Goal: Task Accomplishment & Management: Manage account settings

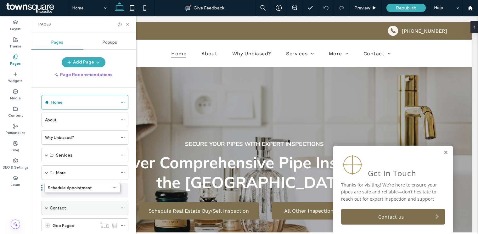
drag, startPoint x: 0, startPoint y: 0, endPoint x: 65, endPoint y: 193, distance: 203.4
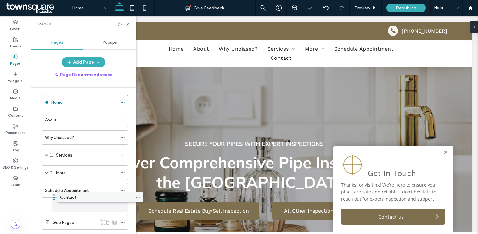
drag, startPoint x: 50, startPoint y: 208, endPoint x: 65, endPoint y: 200, distance: 17.3
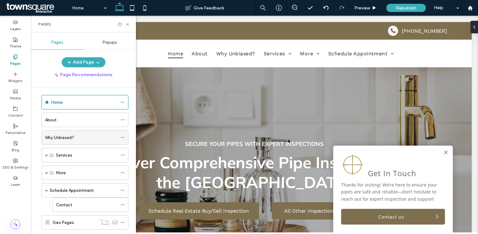
scroll to position [18, 0]
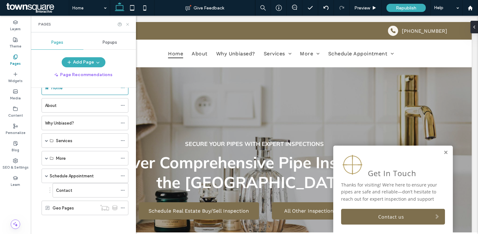
click at [128, 25] on use at bounding box center [127, 24] width 3 height 3
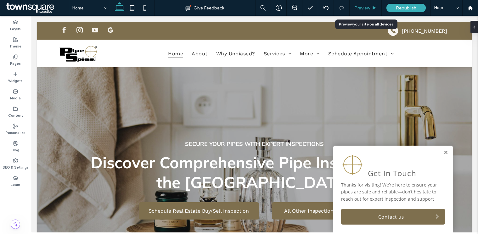
click at [363, 7] on span "Preview" at bounding box center [362, 7] width 16 height 5
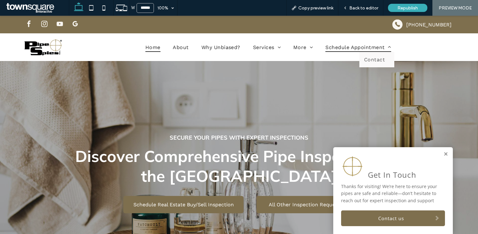
click at [356, 51] on span "Schedule Appointment" at bounding box center [358, 46] width 66 height 9
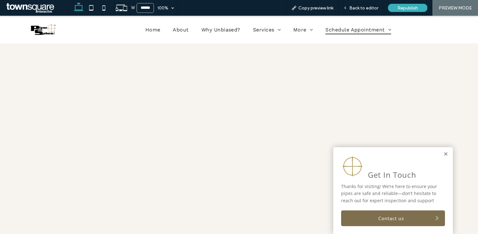
scroll to position [33, 0]
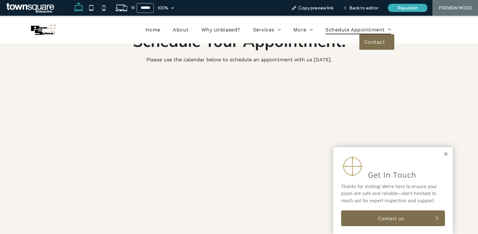
click at [375, 40] on span "Contact" at bounding box center [374, 42] width 21 height 6
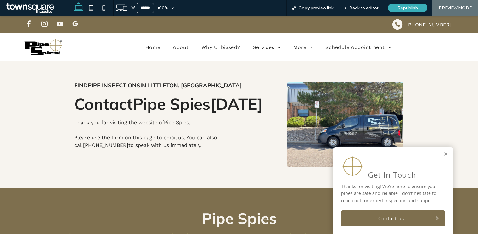
click at [75, 24] on span "google_my_business" at bounding box center [74, 23] width 9 height 9
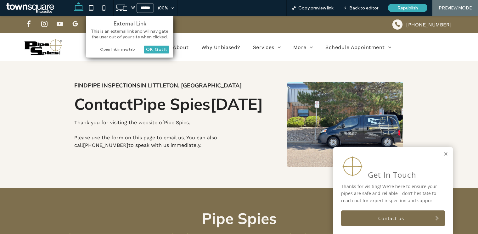
click at [70, 69] on div "Find Pipe Inspections in Littleton, CO Contact Pipe Spies today Thank you for v…" at bounding box center [239, 124] width 378 height 127
click at [351, 22] on div "[PHONE_NUMBER]" at bounding box center [349, 25] width 220 height 18
click at [359, 6] on span "Back to editor" at bounding box center [363, 7] width 29 height 5
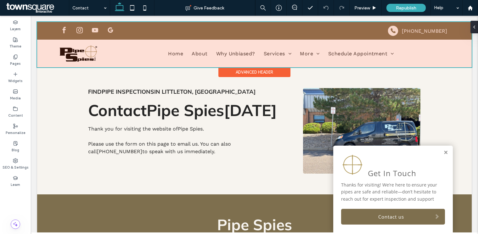
click at [108, 29] on div at bounding box center [254, 44] width 435 height 45
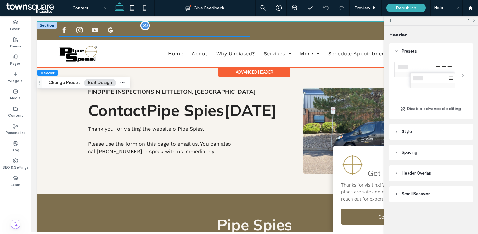
click at [109, 30] on span "google_my_business" at bounding box center [110, 29] width 9 height 9
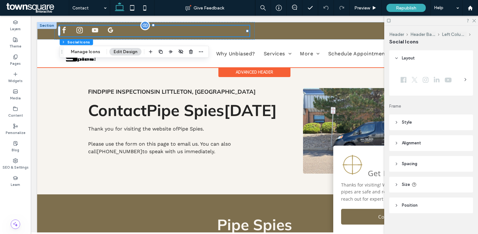
click at [109, 30] on span "google_my_business" at bounding box center [110, 29] width 9 height 9
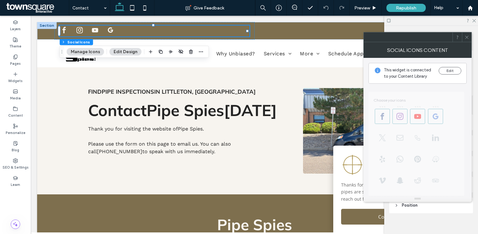
click at [94, 51] on button "Manage Icons" at bounding box center [85, 52] width 37 height 8
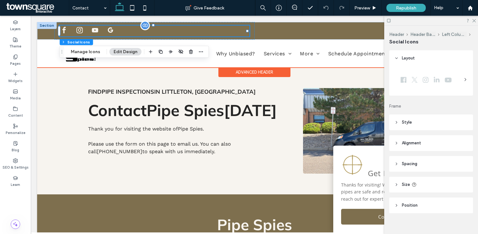
click at [109, 29] on span "google_my_business" at bounding box center [110, 29] width 9 height 9
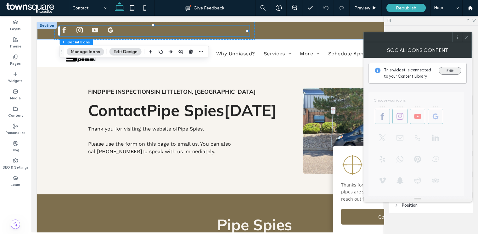
click at [454, 71] on button "Edit" at bounding box center [450, 71] width 23 height 8
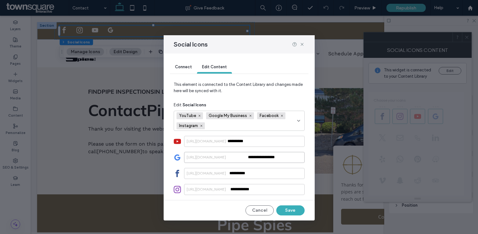
drag, startPoint x: 294, startPoint y: 160, endPoint x: 188, endPoint y: 157, distance: 105.8
click at [188, 157] on div "**********" at bounding box center [244, 157] width 121 height 11
click at [293, 158] on input "**********" at bounding box center [244, 157] width 121 height 11
paste input "**********"
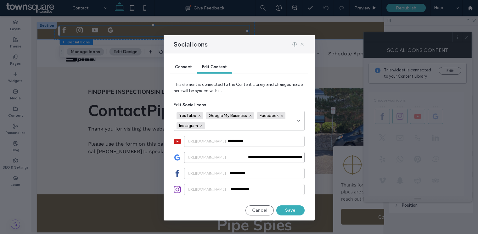
scroll to position [0, 446]
type input "**********"
click at [296, 211] on button "Save" at bounding box center [290, 211] width 28 height 10
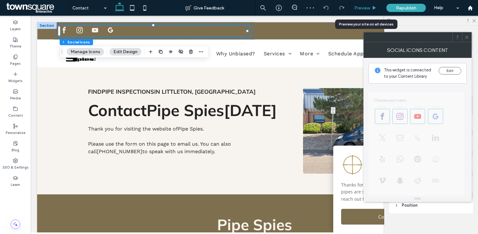
click at [368, 3] on div "Preview" at bounding box center [366, 8] width 32 height 16
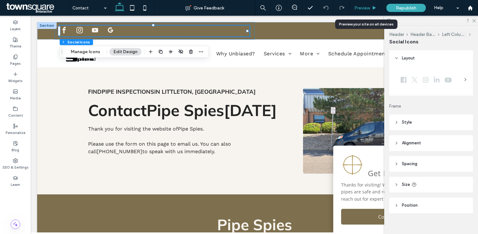
click at [370, 7] on div "Preview" at bounding box center [366, 7] width 32 height 5
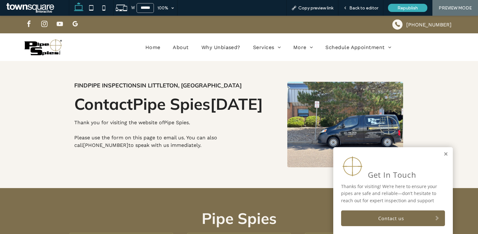
click at [76, 28] on span "google_my_business" at bounding box center [74, 23] width 9 height 9
click at [75, 23] on span "google_my_business" at bounding box center [74, 23] width 9 height 9
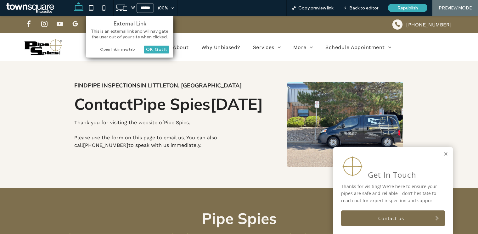
click at [117, 49] on div "Open link in new tab" at bounding box center [129, 49] width 79 height 7
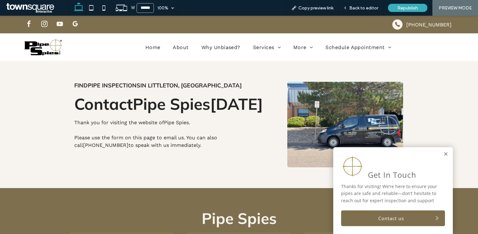
click at [437, 152] on div "Get In Touch Thanks for visiting! We’re here to ensure your pipes are safe and …" at bounding box center [393, 190] width 120 height 87
click at [443, 153] on link at bounding box center [445, 154] width 5 height 5
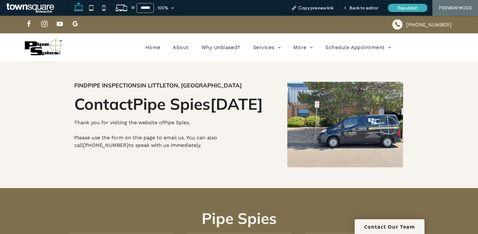
click at [75, 25] on span "google_my_business" at bounding box center [74, 23] width 9 height 9
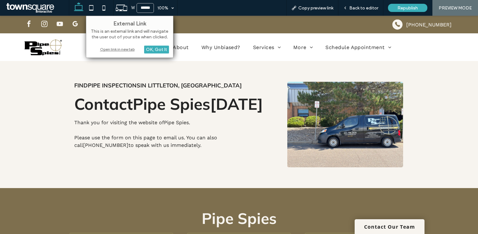
click at [178, 78] on div "Find Pipe Inspections in Littleton, CO Contact Pipe Spies today Thank you for v…" at bounding box center [172, 125] width 206 height 96
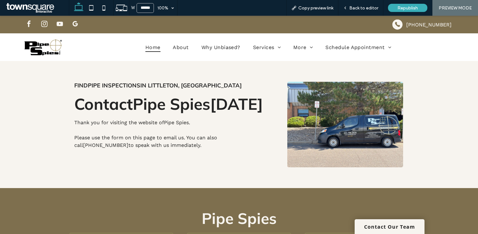
click at [154, 44] on span "Home" at bounding box center [152, 46] width 15 height 9
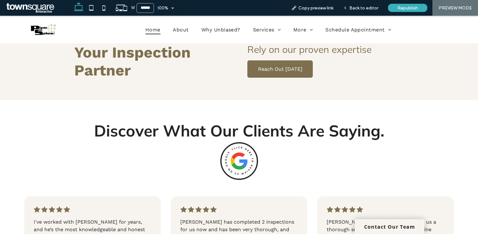
scroll to position [961, 0]
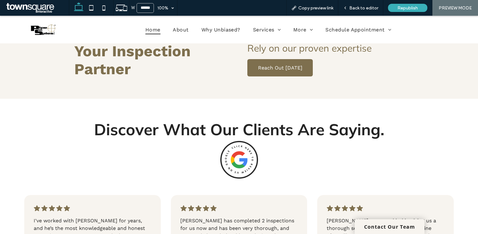
click at [239, 154] on img at bounding box center [239, 160] width 38 height 38
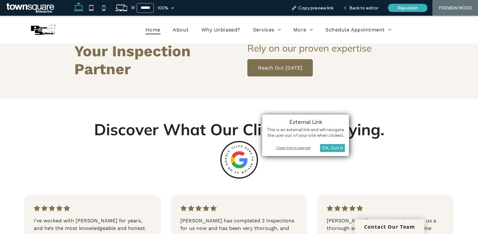
click at [295, 148] on div "Open link in new tab" at bounding box center [305, 147] width 79 height 7
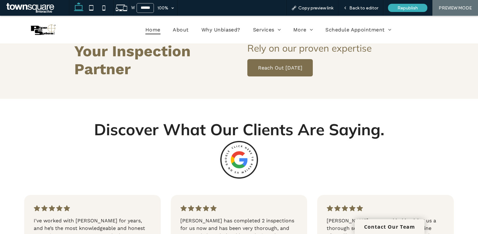
scroll to position [1008, 0]
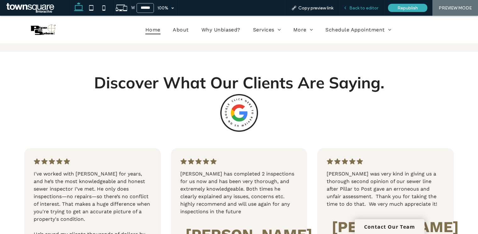
click at [357, 12] on div "Back to editor" at bounding box center [360, 8] width 45 height 16
click at [361, 7] on span "Back to editor" at bounding box center [363, 7] width 29 height 5
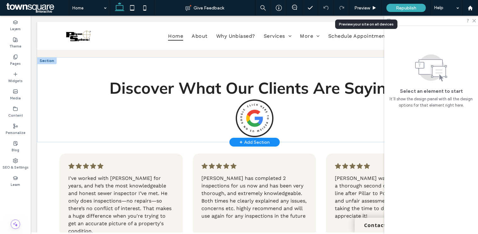
scroll to position [1007, 0]
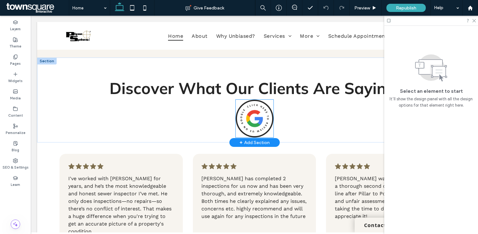
click at [252, 107] on img at bounding box center [255, 119] width 38 height 38
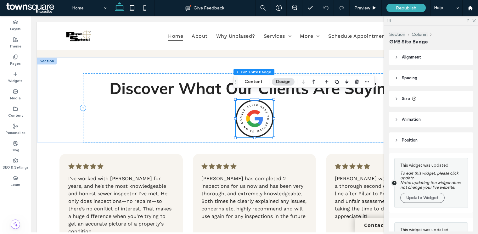
scroll to position [0, 0]
click at [256, 82] on button "Content" at bounding box center [253, 82] width 26 height 8
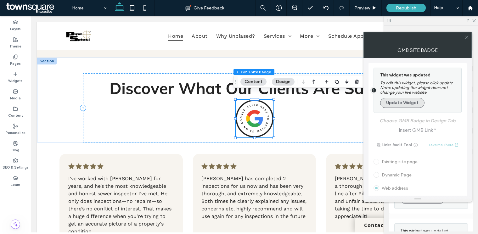
scroll to position [0, 0]
click at [405, 104] on button "Update Widget" at bounding box center [402, 103] width 44 height 10
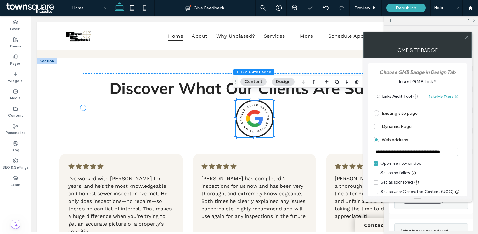
scroll to position [32, 0]
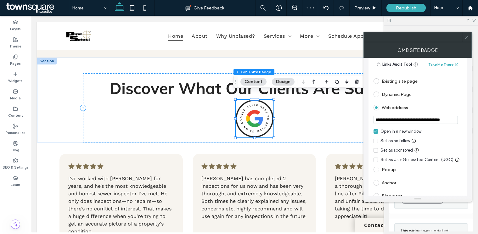
click at [428, 120] on input "**********" at bounding box center [416, 120] width 84 height 8
click at [470, 35] on div at bounding box center [466, 36] width 9 height 9
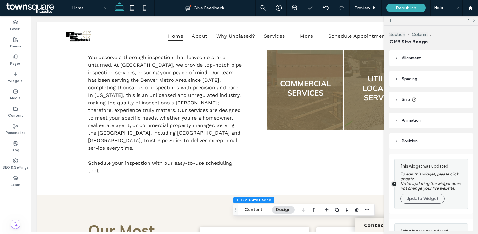
scroll to position [0, 0]
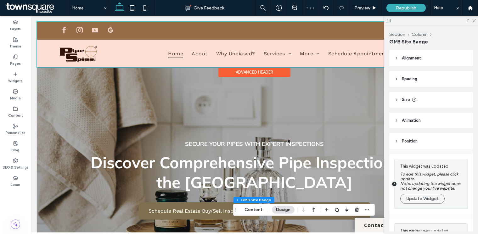
click at [110, 27] on div at bounding box center [254, 44] width 435 height 45
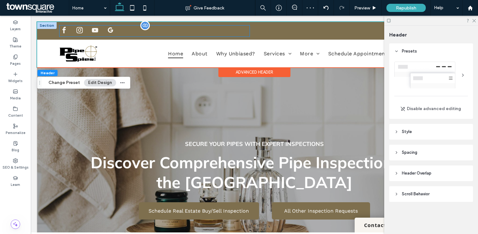
click at [110, 29] on span "google_my_business" at bounding box center [110, 29] width 9 height 9
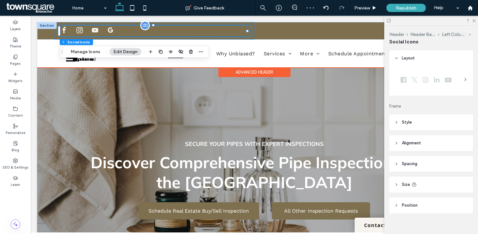
click at [110, 29] on span "google_my_business" at bounding box center [110, 29] width 9 height 9
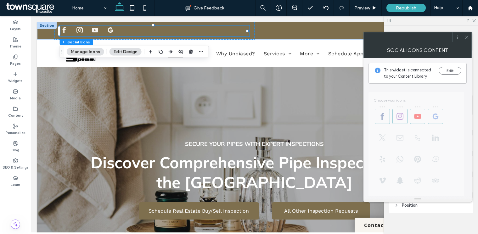
click at [91, 51] on button "Manage Icons" at bounding box center [85, 52] width 37 height 8
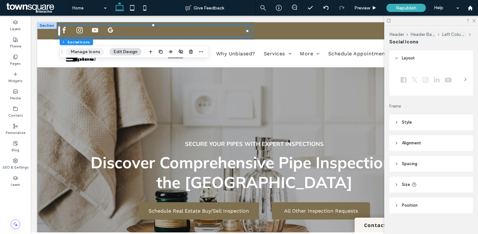
click at [94, 51] on button "Manage Icons" at bounding box center [85, 52] width 37 height 8
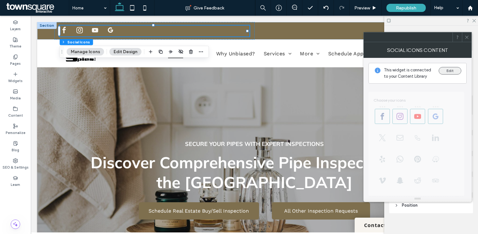
click at [451, 72] on button "Edit" at bounding box center [450, 71] width 23 height 8
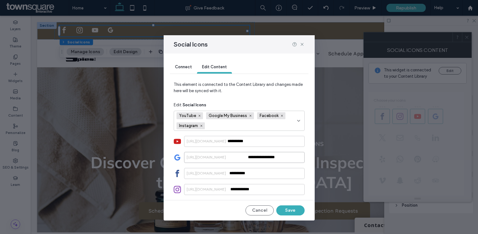
click at [286, 156] on input "**********" at bounding box center [244, 157] width 121 height 11
paste input "**********"
type input "**********"
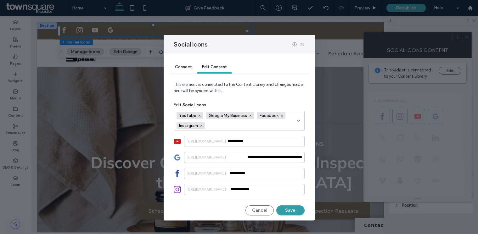
click at [296, 211] on button "Save" at bounding box center [290, 211] width 28 height 10
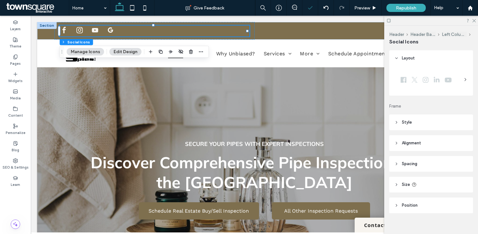
scroll to position [0, 0]
click at [360, 7] on span "Preview" at bounding box center [362, 7] width 16 height 5
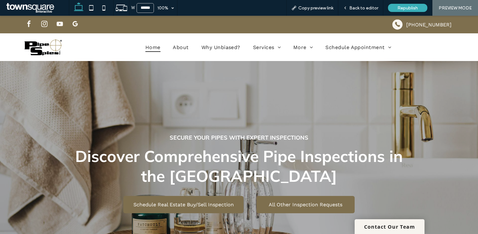
click at [78, 23] on span "google_my_business" at bounding box center [74, 23] width 9 height 9
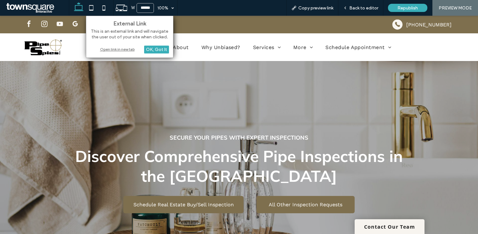
click at [119, 48] on div "Open link in new tab" at bounding box center [129, 49] width 79 height 7
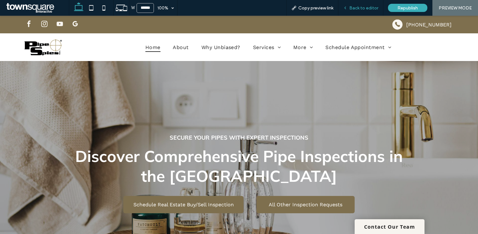
click at [363, 9] on span "Back to editor" at bounding box center [363, 7] width 29 height 5
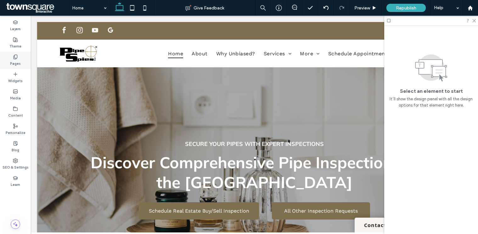
click at [19, 61] on label "Pages" at bounding box center [15, 62] width 11 height 7
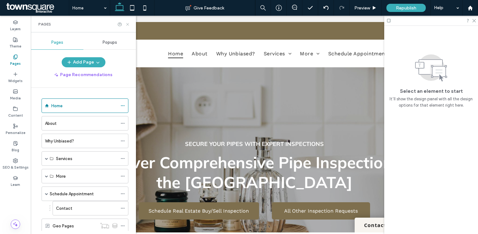
click at [127, 24] on use at bounding box center [127, 24] width 3 height 3
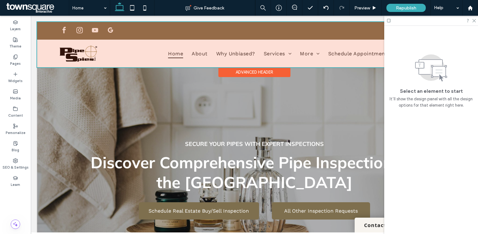
click at [109, 29] on div at bounding box center [254, 44] width 435 height 45
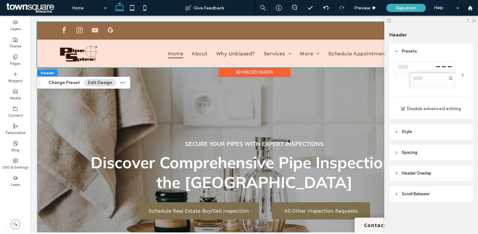
click at [109, 29] on span "google_my_business" at bounding box center [110, 29] width 9 height 9
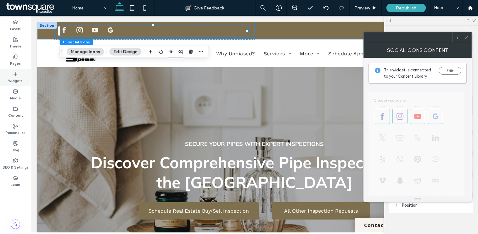
click at [18, 72] on icon at bounding box center [15, 74] width 5 height 5
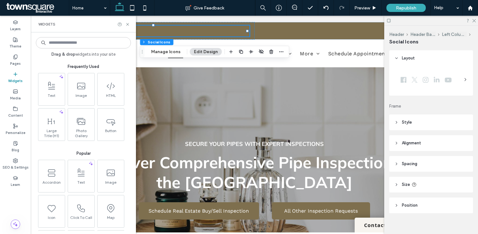
click at [415, 42] on span "Social Icons" at bounding box center [403, 42] width 29 height 6
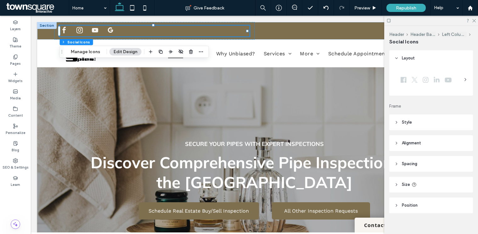
click at [398, 58] on icon at bounding box center [396, 58] width 4 height 4
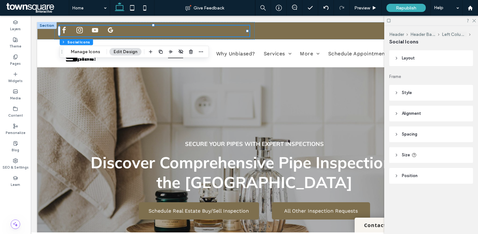
click at [469, 34] on icon at bounding box center [470, 35] width 4 height 4
click at [389, 22] on icon at bounding box center [388, 20] width 5 height 5
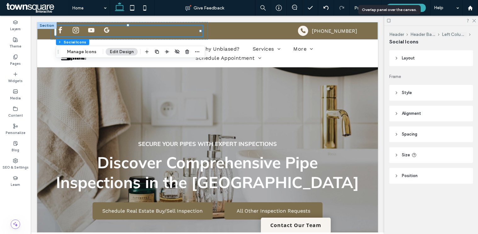
click at [389, 22] on icon at bounding box center [388, 20] width 5 height 5
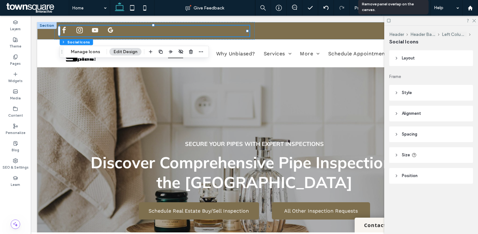
click at [389, 22] on icon at bounding box center [388, 20] width 5 height 5
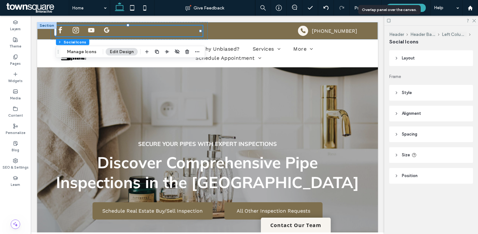
click at [389, 22] on icon at bounding box center [388, 20] width 5 height 5
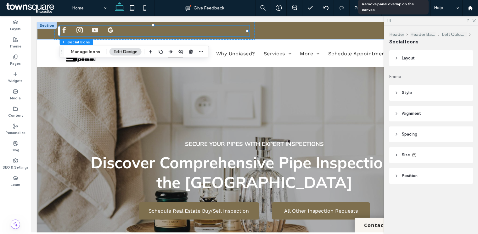
click at [389, 22] on icon at bounding box center [388, 20] width 5 height 5
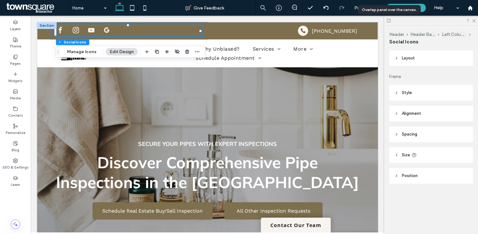
click at [389, 22] on icon at bounding box center [388, 20] width 5 height 5
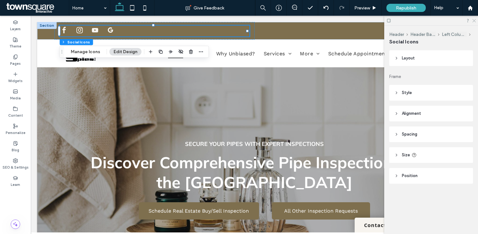
click at [473, 21] on icon at bounding box center [474, 20] width 4 height 4
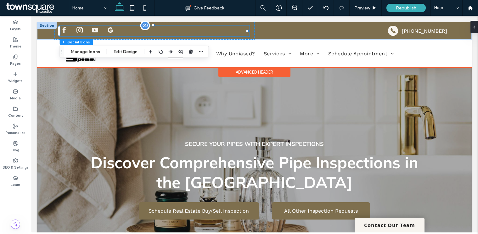
click at [109, 32] on span "google_my_business" at bounding box center [110, 29] width 9 height 9
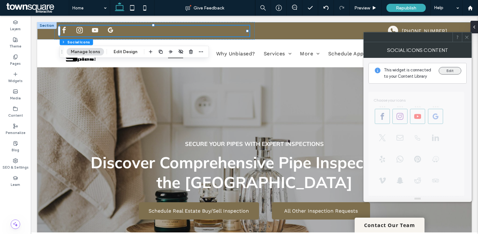
click at [452, 69] on button "Edit" at bounding box center [450, 71] width 23 height 8
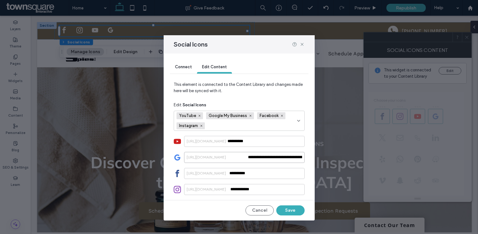
click at [273, 157] on input "**********" at bounding box center [244, 157] width 121 height 11
click at [268, 159] on input "**********" at bounding box center [244, 157] width 121 height 11
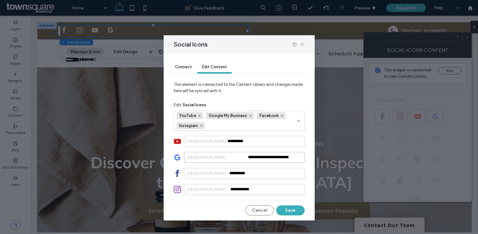
scroll to position [0, 0]
type input "**********"
click at [296, 209] on button "Save" at bounding box center [290, 211] width 28 height 10
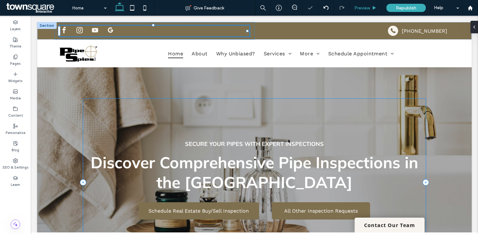
click at [363, 7] on span "Preview" at bounding box center [362, 7] width 16 height 5
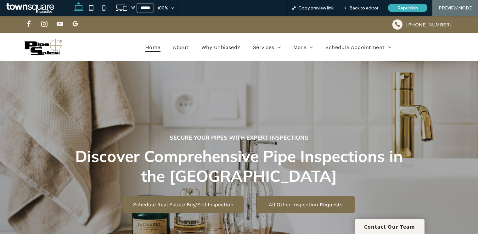
click at [74, 23] on span "google_my_business" at bounding box center [74, 23] width 9 height 9
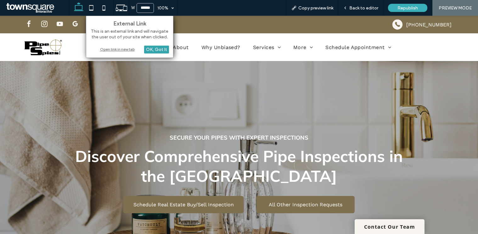
click at [162, 50] on div "OK, Got It" at bounding box center [156, 50] width 25 height 8
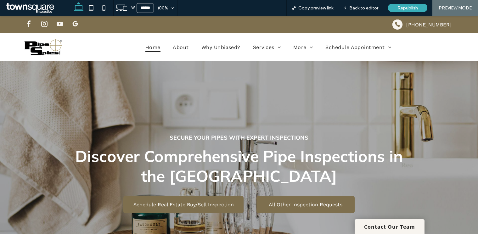
click at [70, 21] on span "google_my_business" at bounding box center [74, 23] width 9 height 9
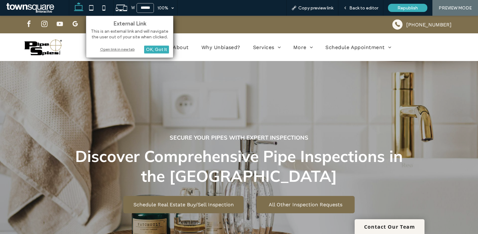
click at [119, 51] on div "Open link in new tab" at bounding box center [129, 49] width 79 height 7
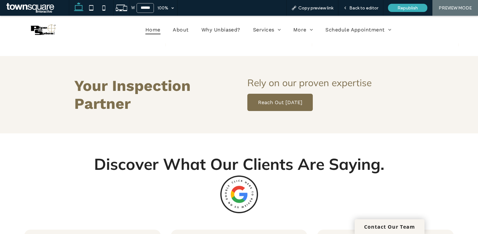
scroll to position [927, 0]
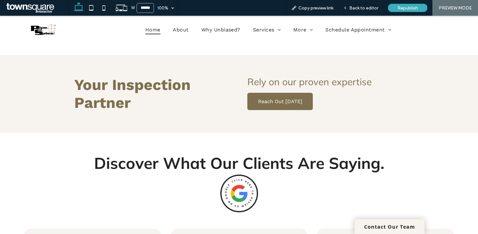
click at [236, 175] on img at bounding box center [239, 194] width 38 height 38
drag, startPoint x: 304, startPoint y: 197, endPoint x: 304, endPoint y: 181, distance: 15.7
click at [304, 181] on div "Discover What Our Clients Are Saying." at bounding box center [239, 182] width 340 height 69
click at [245, 186] on img at bounding box center [239, 194] width 38 height 38
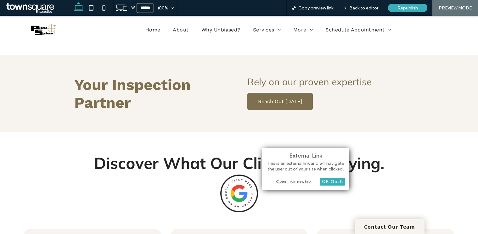
click at [298, 179] on div "Open link in new tab" at bounding box center [305, 181] width 79 height 7
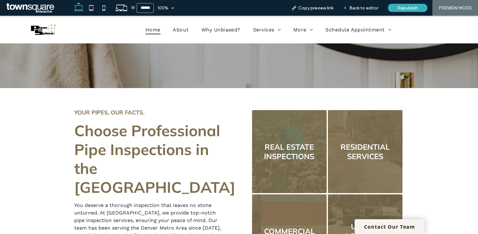
scroll to position [151, 0]
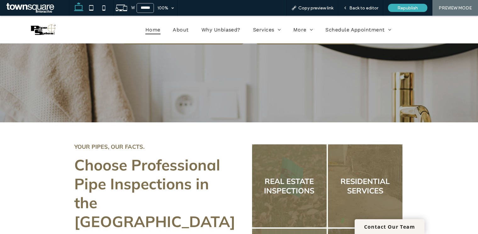
drag, startPoint x: 166, startPoint y: 102, endPoint x: 73, endPoint y: 136, distance: 98.9
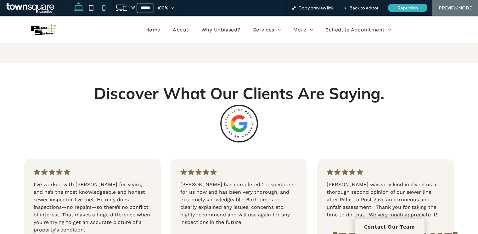
scroll to position [996, 0]
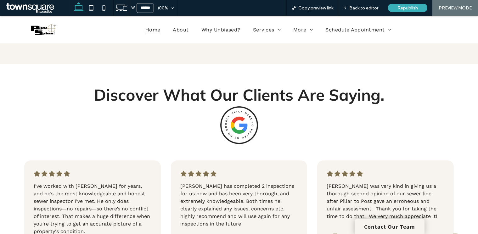
click at [229, 127] on img at bounding box center [239, 125] width 38 height 38
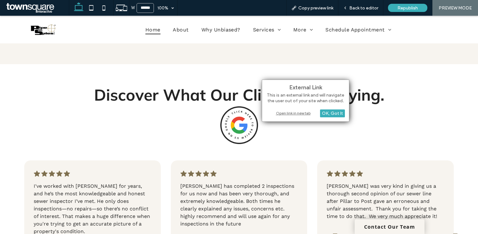
click at [293, 113] on div "Open link in new tab" at bounding box center [305, 113] width 79 height 7
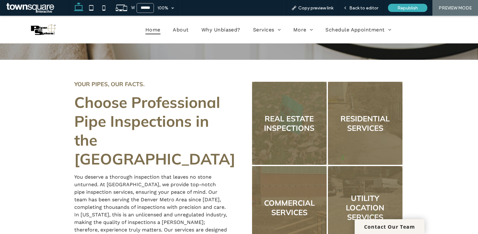
scroll to position [0, 0]
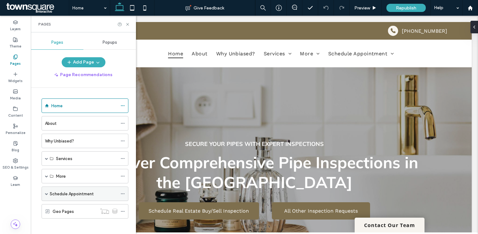
scroll to position [3, 0]
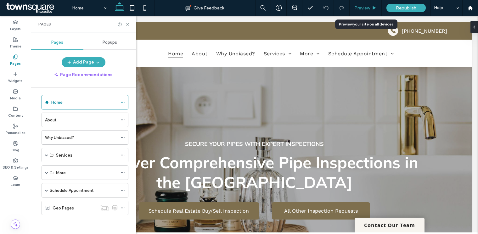
click at [368, 9] on span "Preview" at bounding box center [362, 7] width 16 height 5
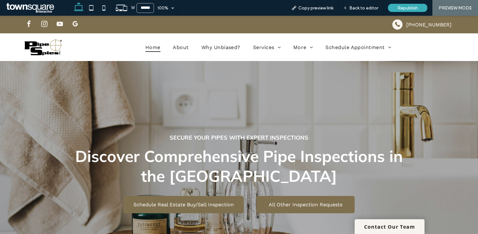
click at [75, 23] on span "google_my_business" at bounding box center [74, 23] width 9 height 9
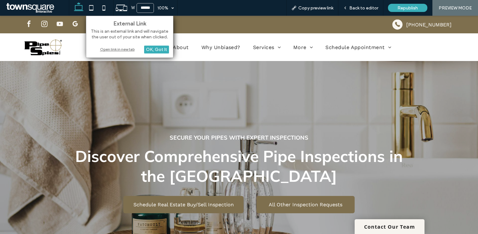
click at [109, 49] on div "Open link in new tab" at bounding box center [129, 49] width 79 height 7
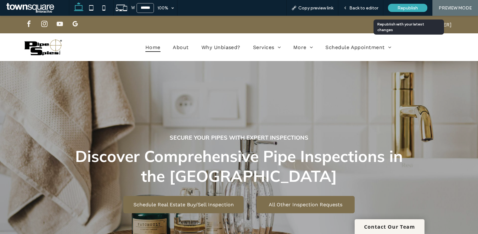
click at [408, 6] on span "Republish" at bounding box center [407, 7] width 20 height 5
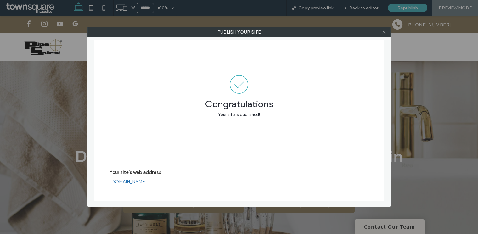
click at [383, 33] on icon at bounding box center [384, 32] width 5 height 5
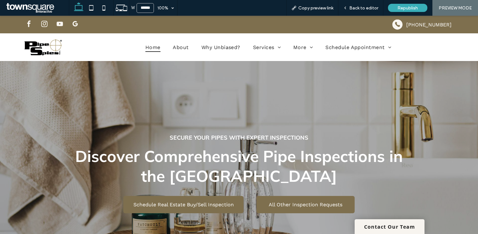
click at [274, 37] on div "Home About Why Unbiased? Services Real Estate Inspections Residential Services …" at bounding box center [268, 47] width 381 height 25
